Goal: Entertainment & Leisure: Consume media (video, audio)

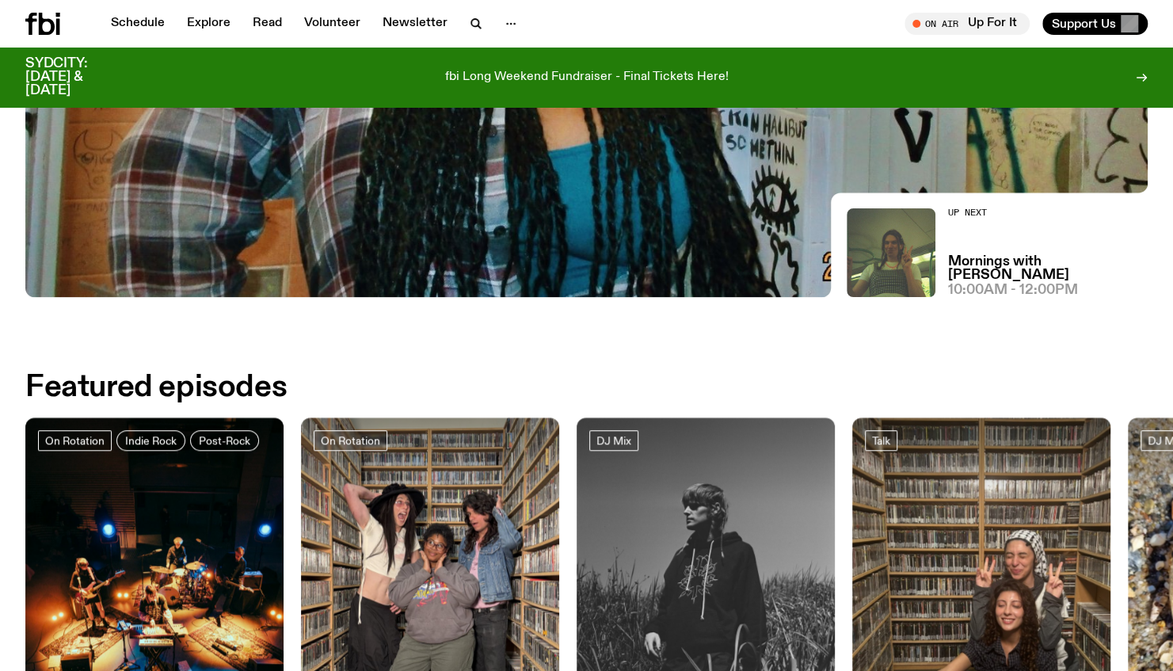
scroll to position [464, 0]
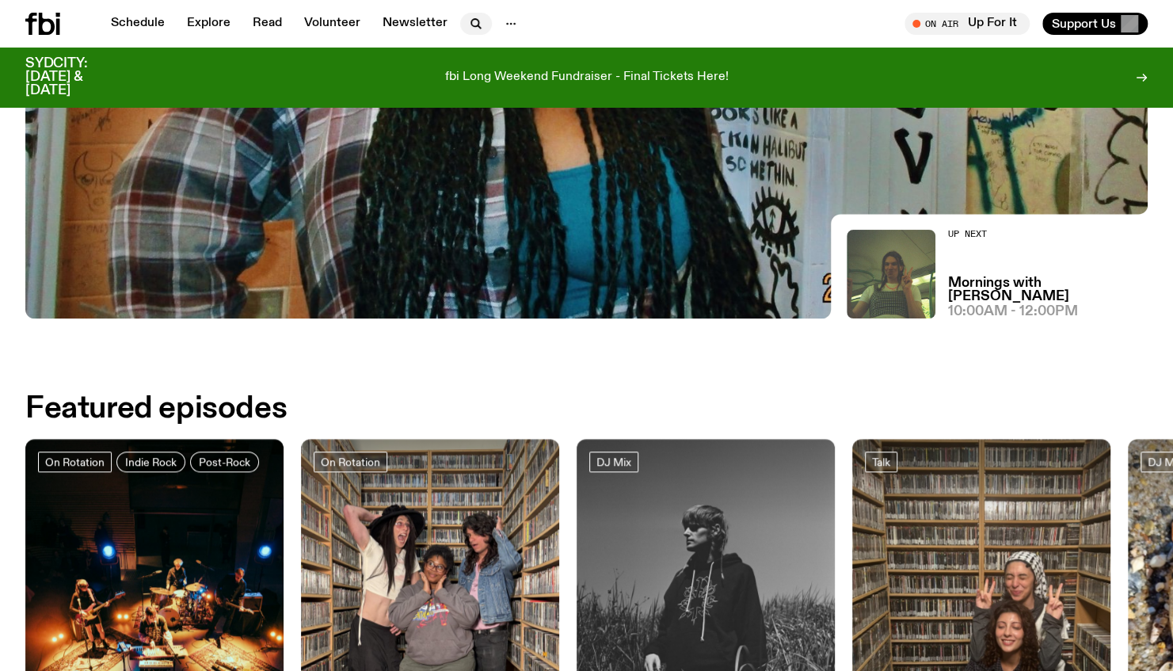
click at [471, 19] on icon "button" at bounding box center [474, 22] width 7 height 7
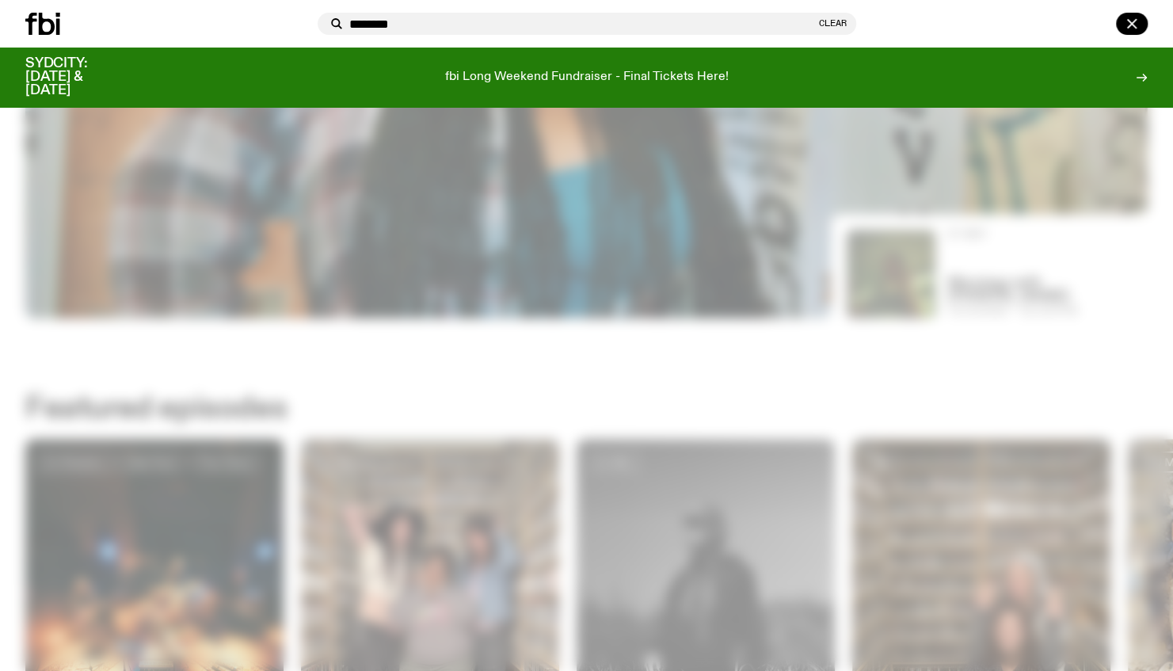
type input "********"
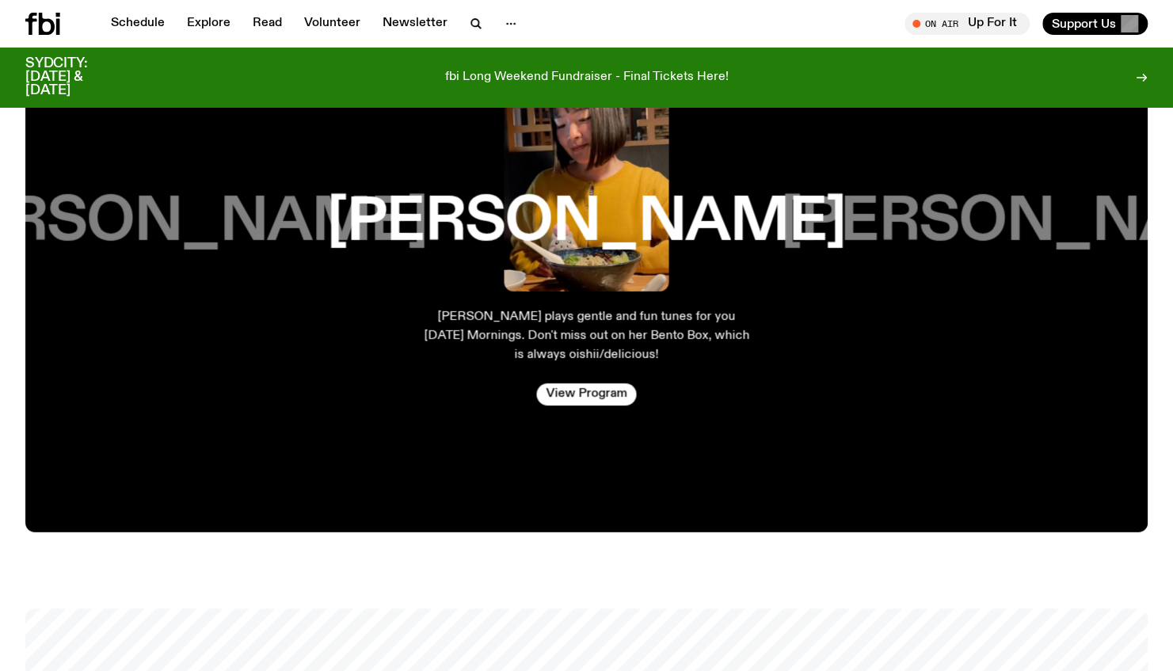
scroll to position [3236, 0]
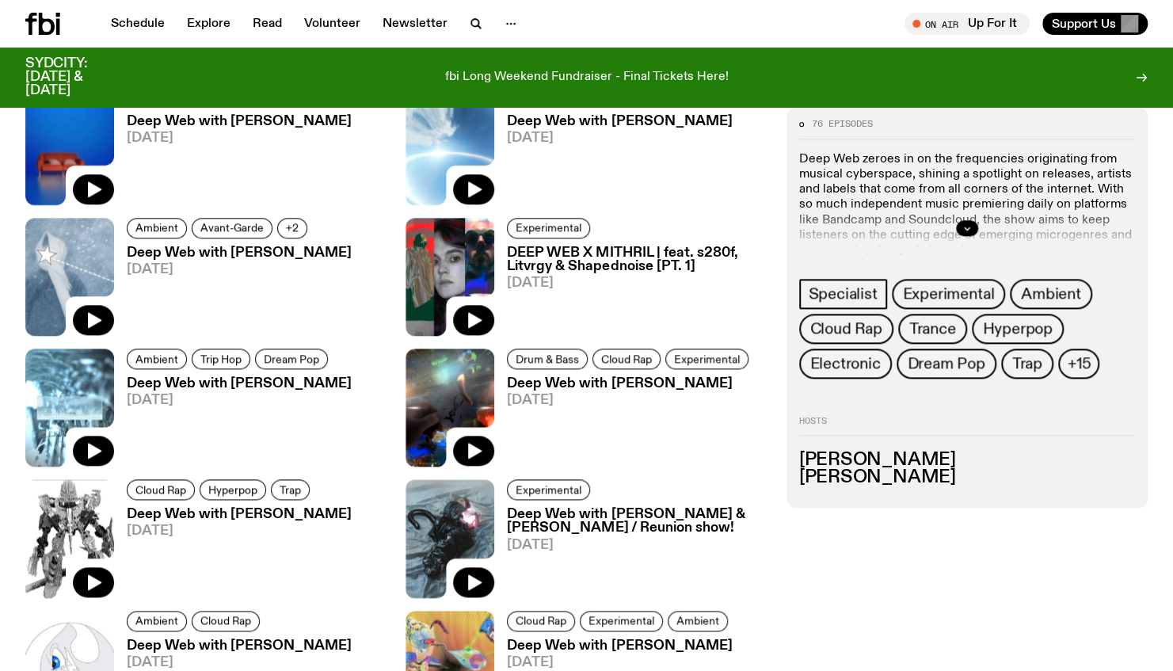
scroll to position [780, 0]
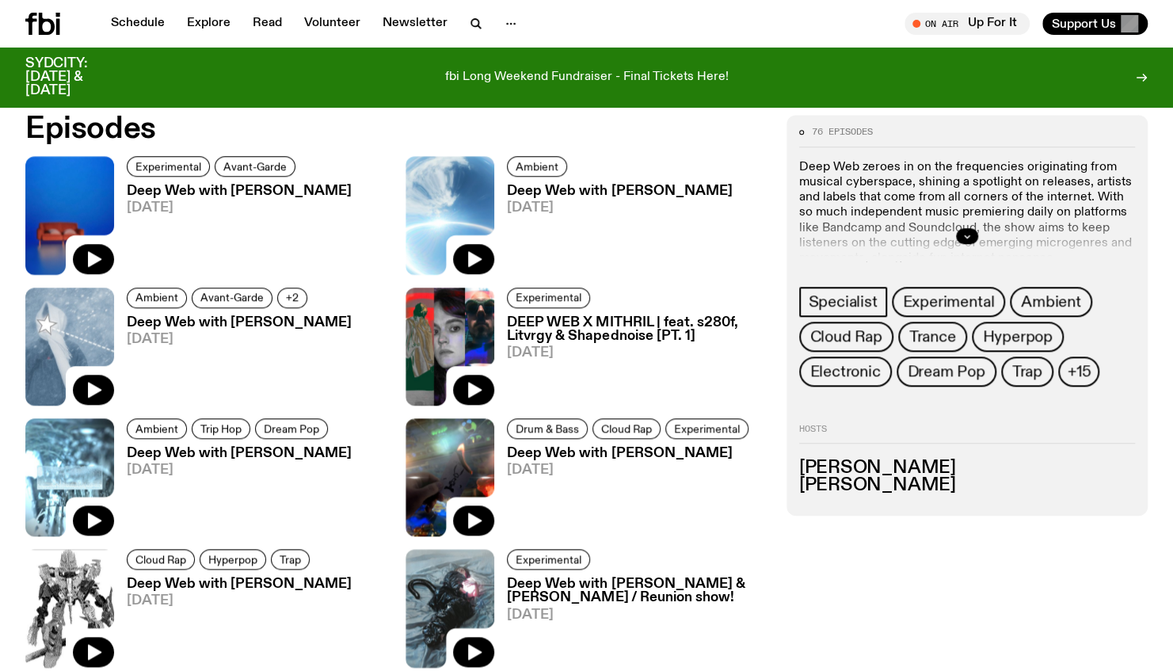
click at [236, 191] on h3 "Deep Web with [PERSON_NAME]" at bounding box center [239, 191] width 225 height 13
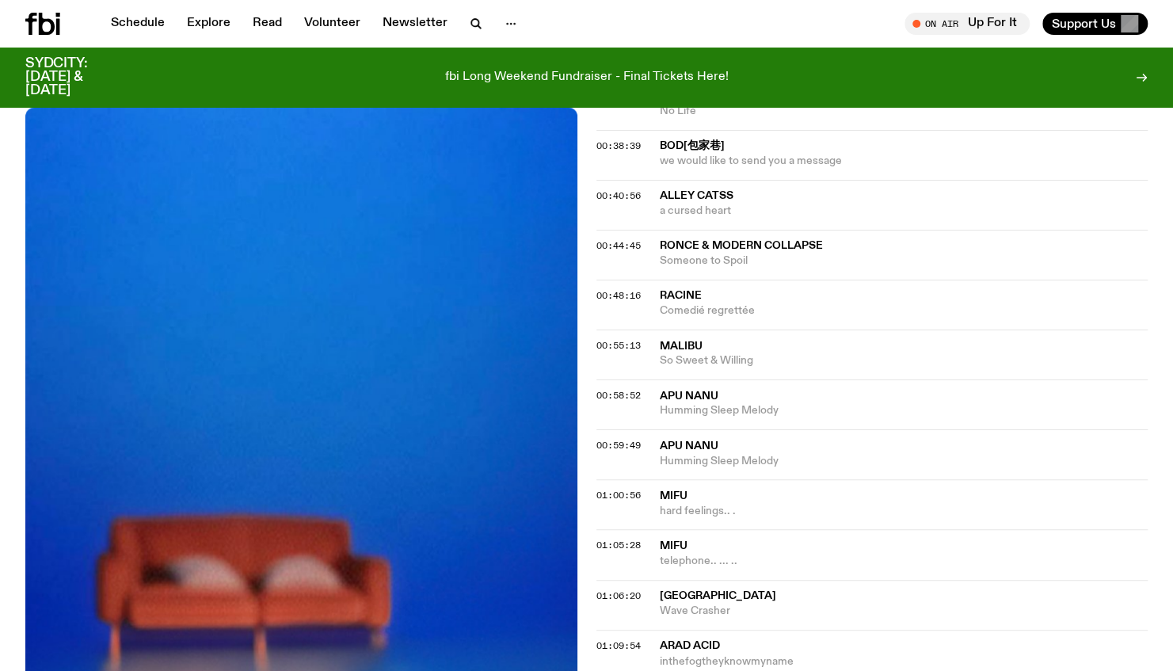
scroll to position [1177, 0]
